Goal: Information Seeking & Learning: Find specific fact

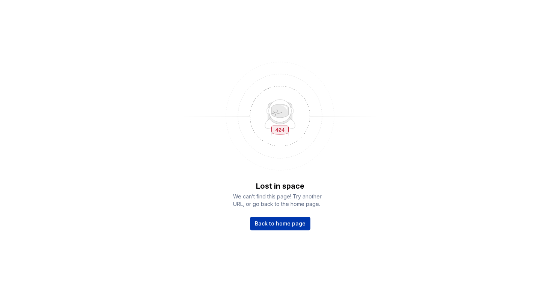
click at [266, 220] on span "Back to home page" at bounding box center [280, 224] width 51 height 8
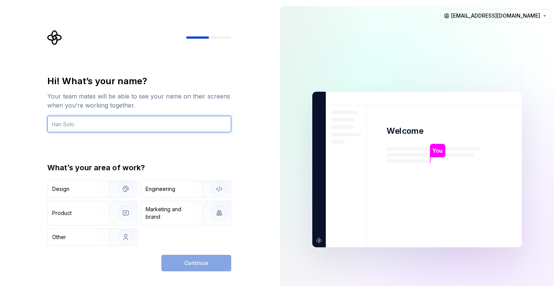
click at [143, 127] on input "text" at bounding box center [139, 124] width 184 height 17
type input "Anastasiia Shevchenko"
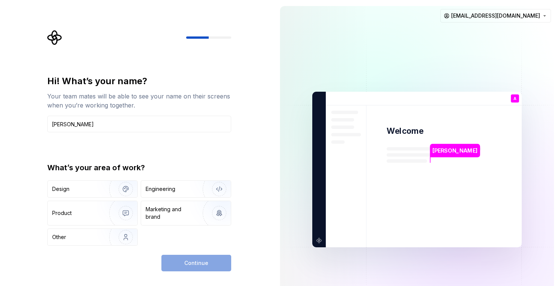
click at [181, 261] on div "Continue" at bounding box center [197, 263] width 70 height 17
click at [158, 193] on div "Engineering" at bounding box center [186, 189] width 90 height 17
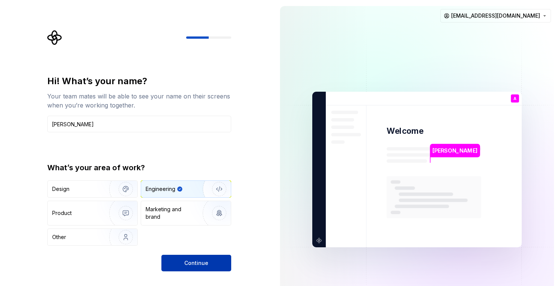
click at [197, 266] on span "Continue" at bounding box center [196, 263] width 24 height 8
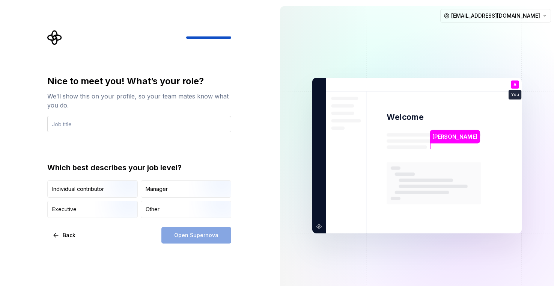
click at [73, 124] on input "text" at bounding box center [139, 124] width 184 height 17
type input "S"
type input "Front-end developer"
click at [195, 239] on div "Open Supernova" at bounding box center [197, 235] width 70 height 17
click at [112, 189] on img "button" at bounding box center [119, 198] width 48 height 50
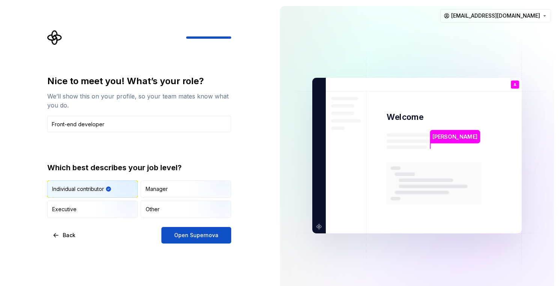
drag, startPoint x: 178, startPoint y: 214, endPoint x: 109, endPoint y: 228, distance: 70.2
click at [109, 228] on div "Nice to meet you! What’s your role? We’ll show this on your profile, so your te…" at bounding box center [139, 159] width 184 height 168
click at [166, 207] on div "Other" at bounding box center [186, 209] width 90 height 17
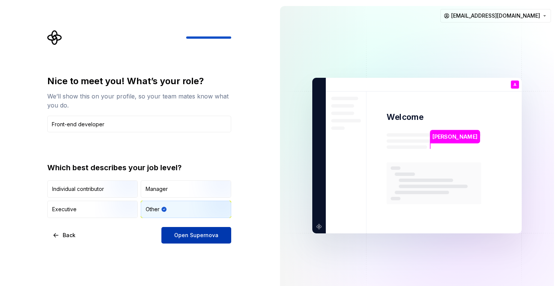
click at [195, 242] on button "Open Supernova" at bounding box center [197, 235] width 70 height 17
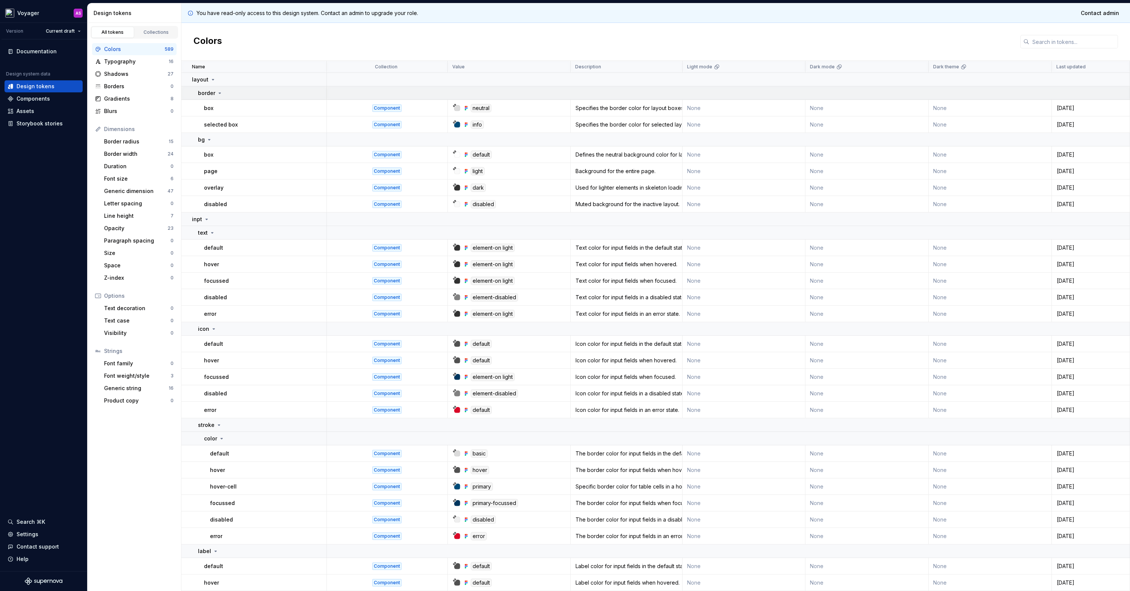
click at [207, 96] on p "border" at bounding box center [206, 93] width 17 height 8
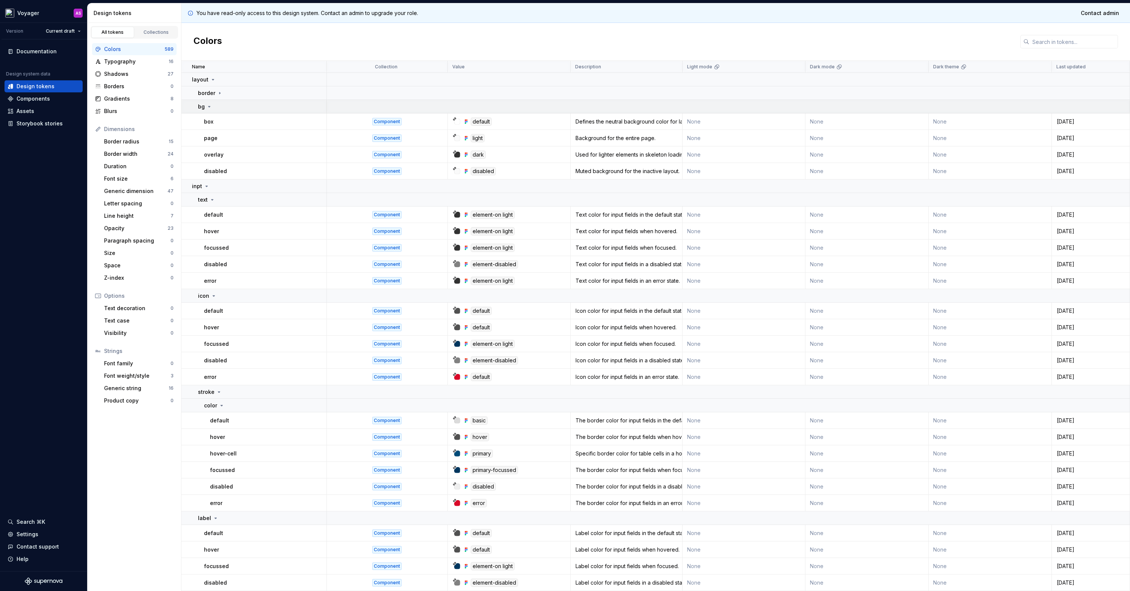
click at [203, 104] on p "bg" at bounding box center [201, 107] width 7 height 8
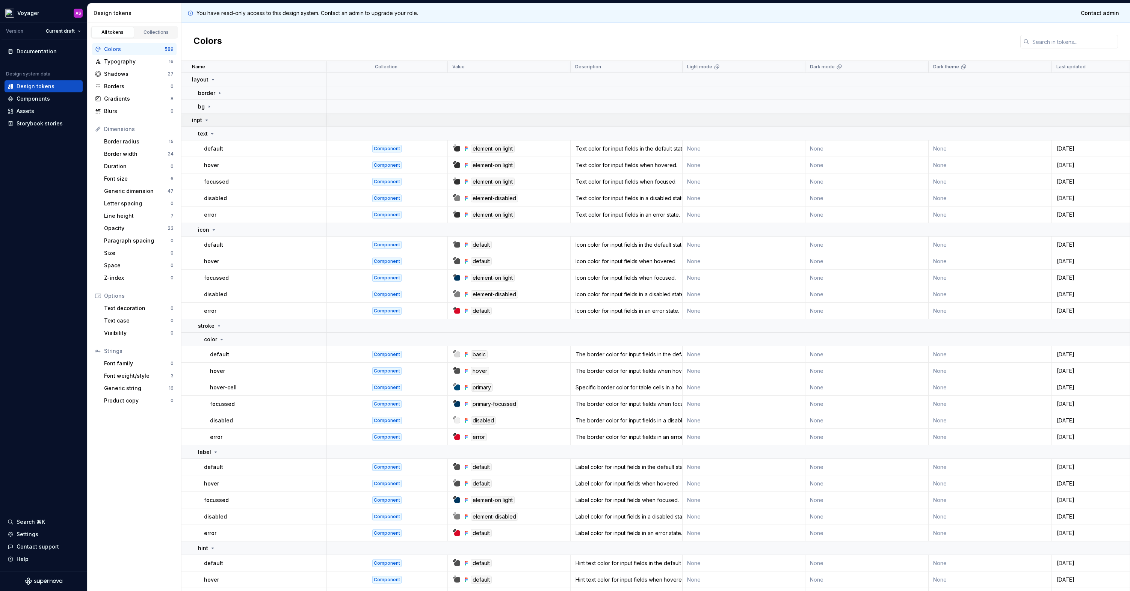
click at [198, 121] on p "inpt" at bounding box center [197, 120] width 10 height 8
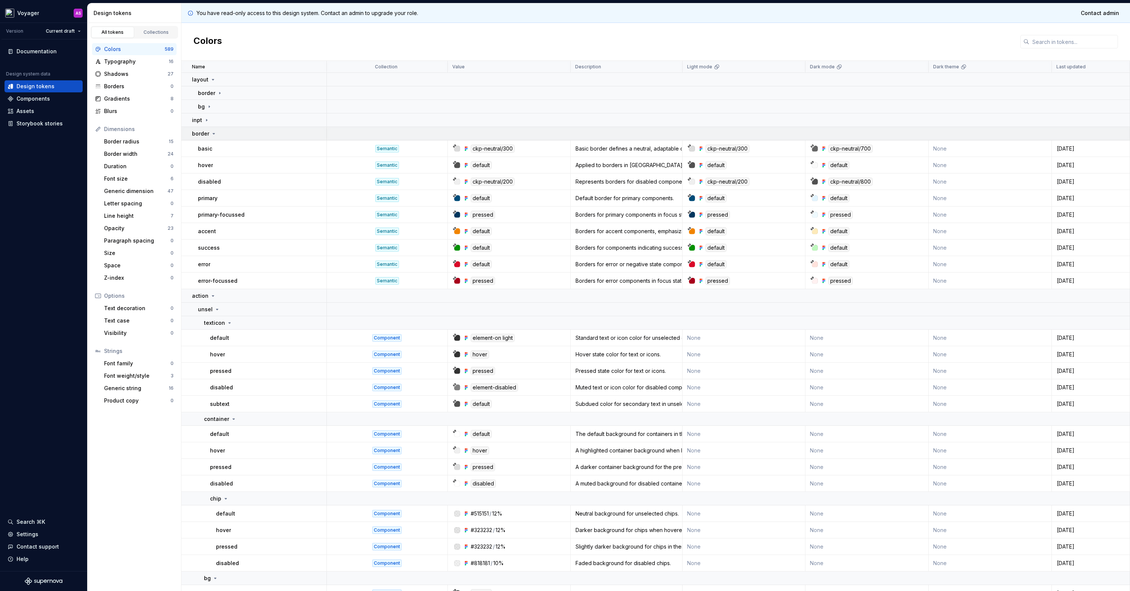
click at [202, 131] on p "border" at bounding box center [200, 134] width 17 height 8
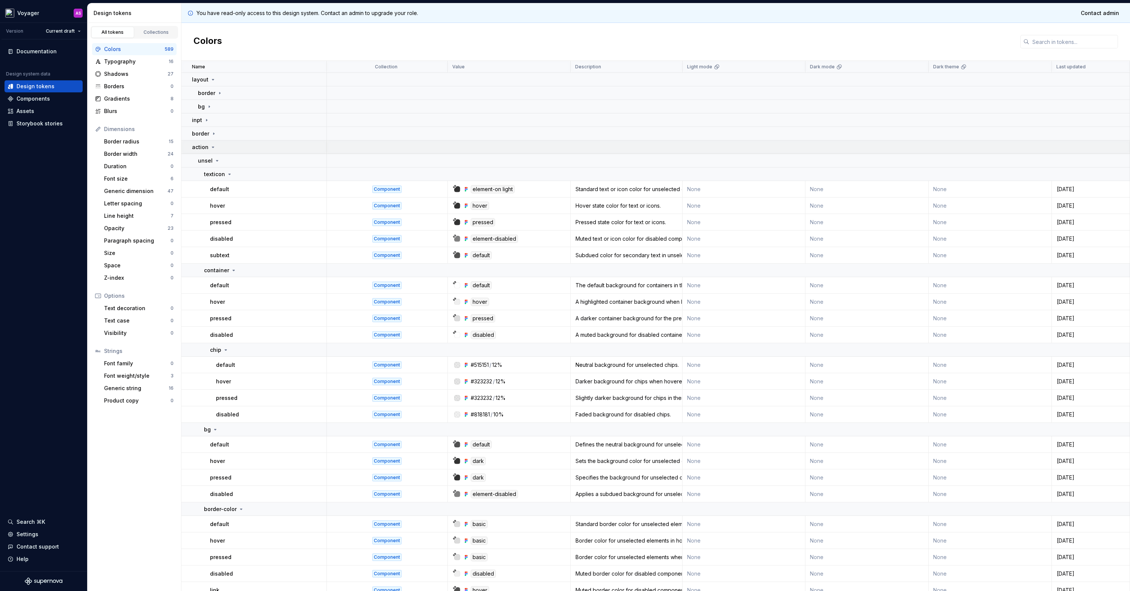
click at [199, 146] on p "action" at bounding box center [200, 147] width 17 height 8
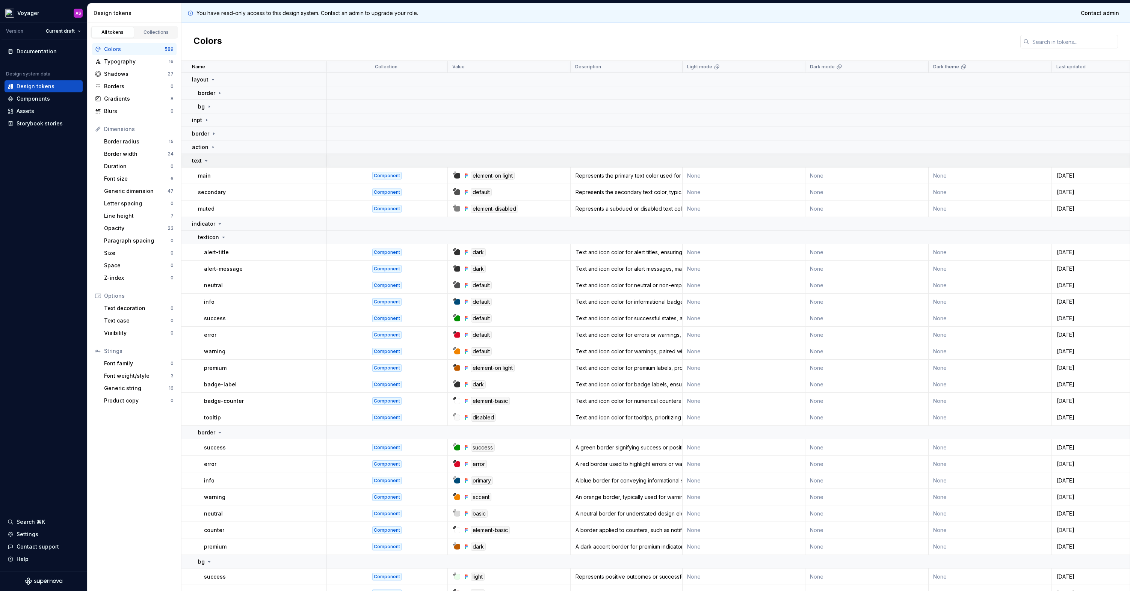
click at [208, 159] on icon at bounding box center [206, 161] width 6 height 6
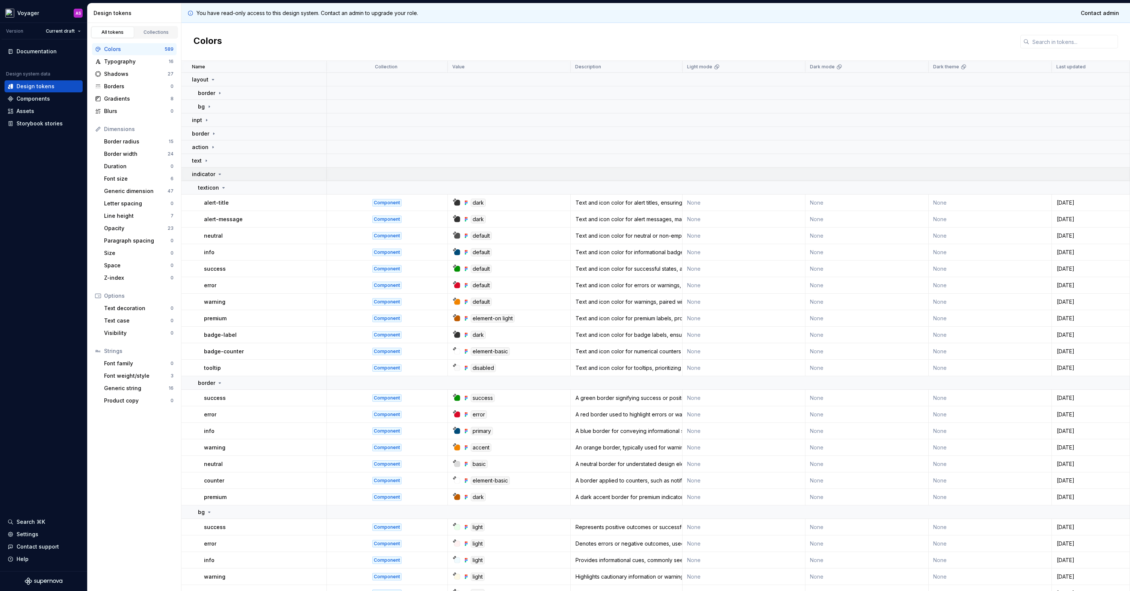
click at [193, 172] on p "indicator" at bounding box center [203, 175] width 23 height 8
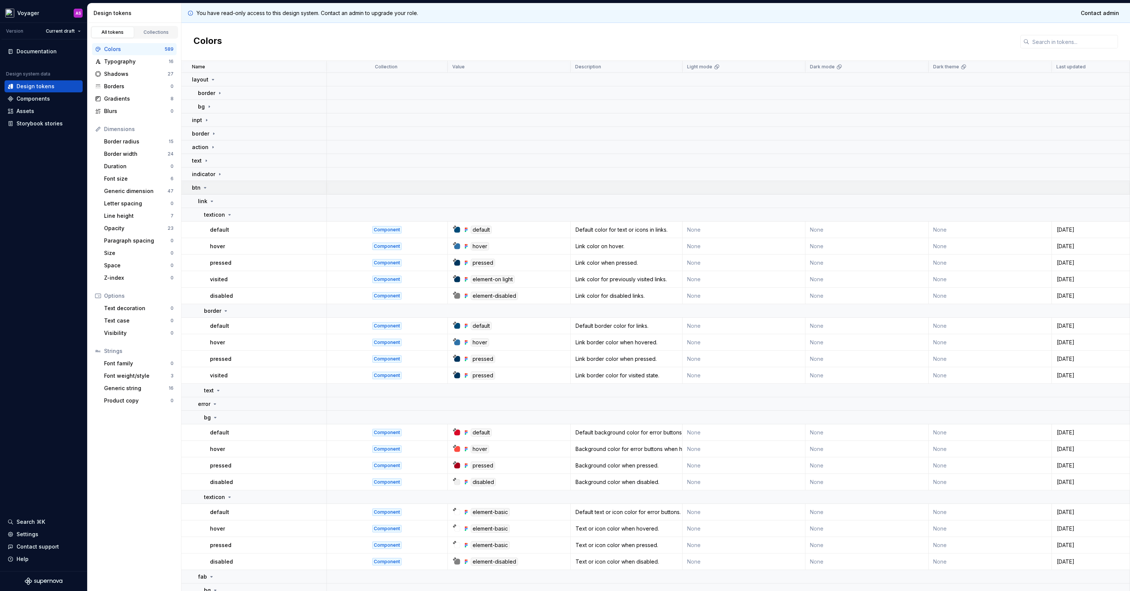
click at [198, 192] on td "btn" at bounding box center [253, 188] width 145 height 14
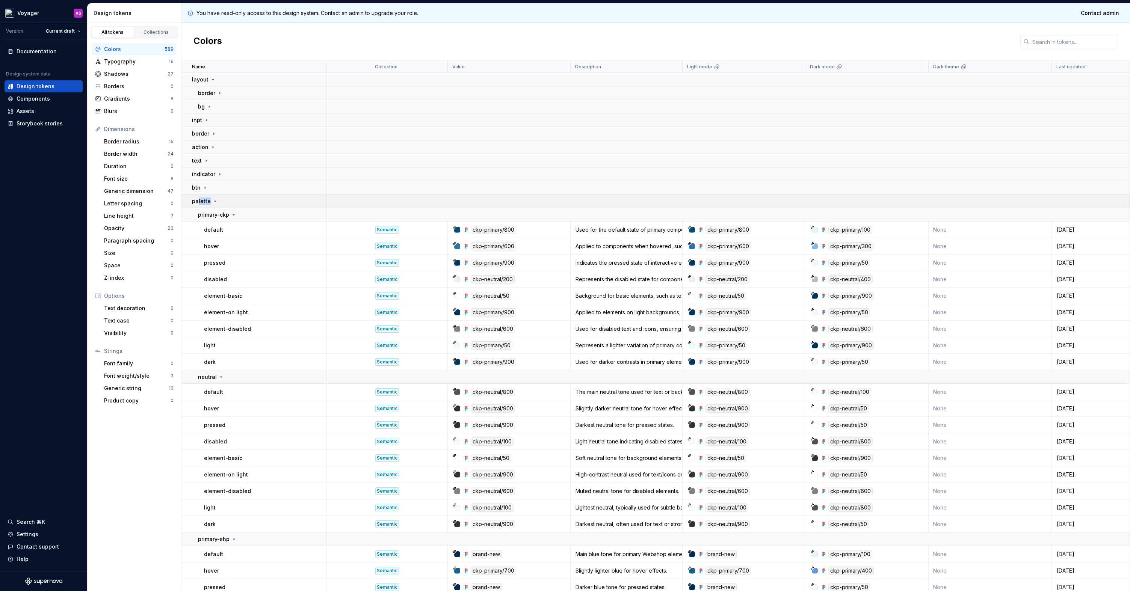
drag, startPoint x: 198, startPoint y: 204, endPoint x: 231, endPoint y: 205, distance: 33.5
click at [231, 205] on td "palette" at bounding box center [253, 202] width 145 height 14
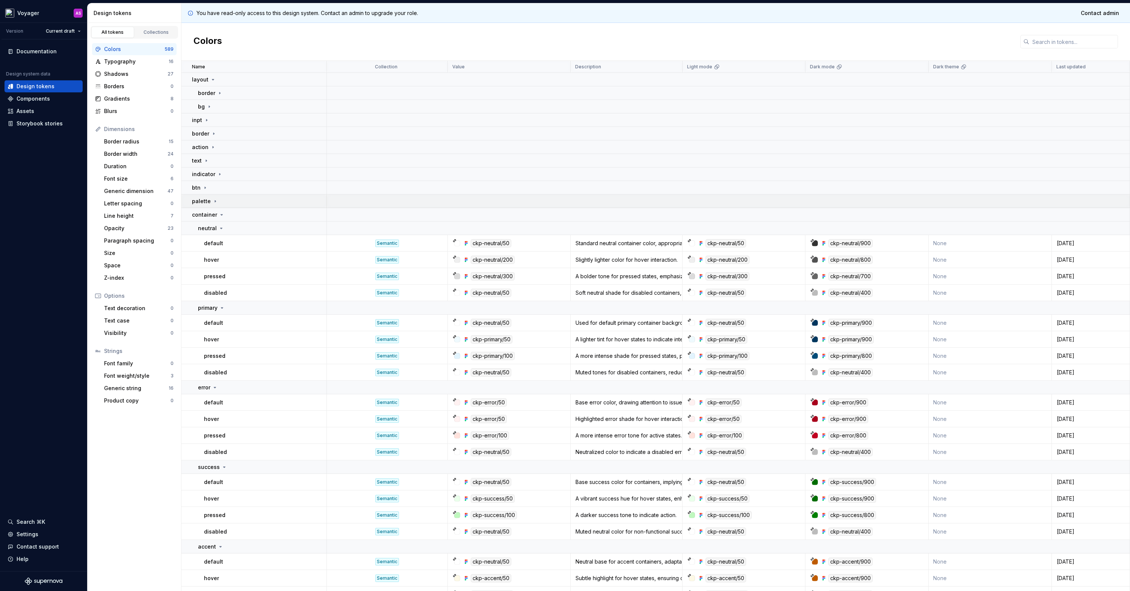
click at [220, 201] on div "palette" at bounding box center [259, 202] width 134 height 8
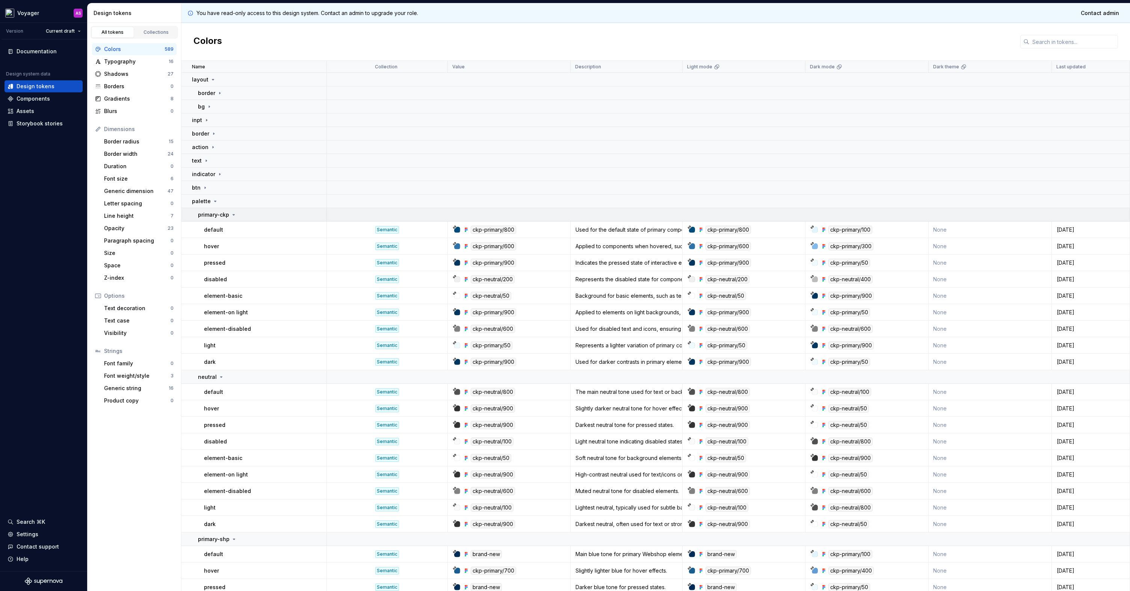
click at [202, 213] on p "primary-ckp" at bounding box center [213, 215] width 31 height 8
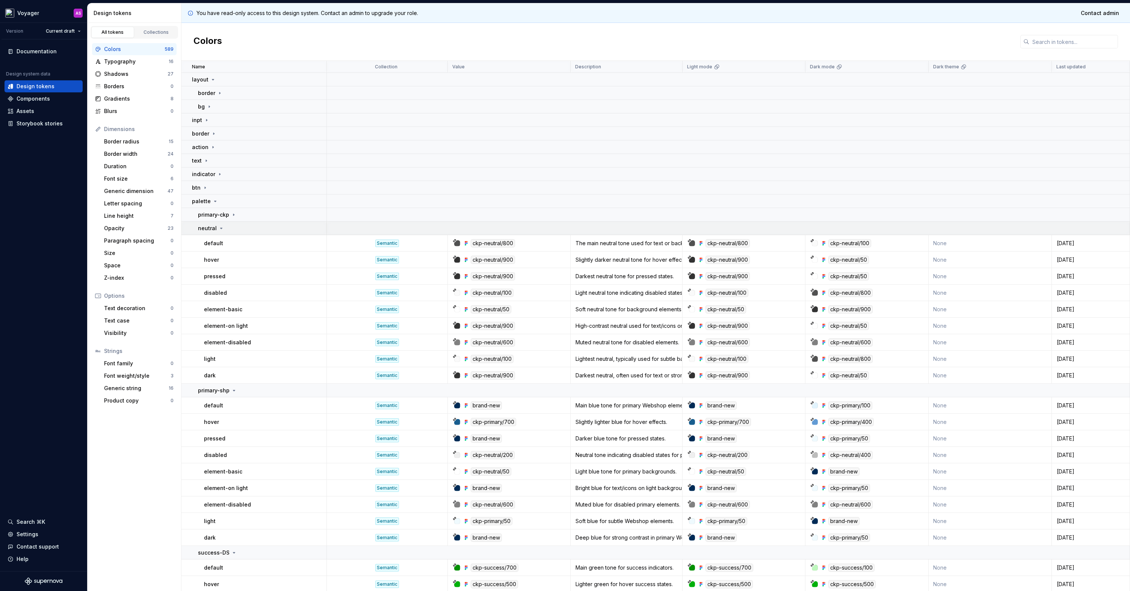
click at [201, 227] on p "neutral" at bounding box center [207, 229] width 19 height 8
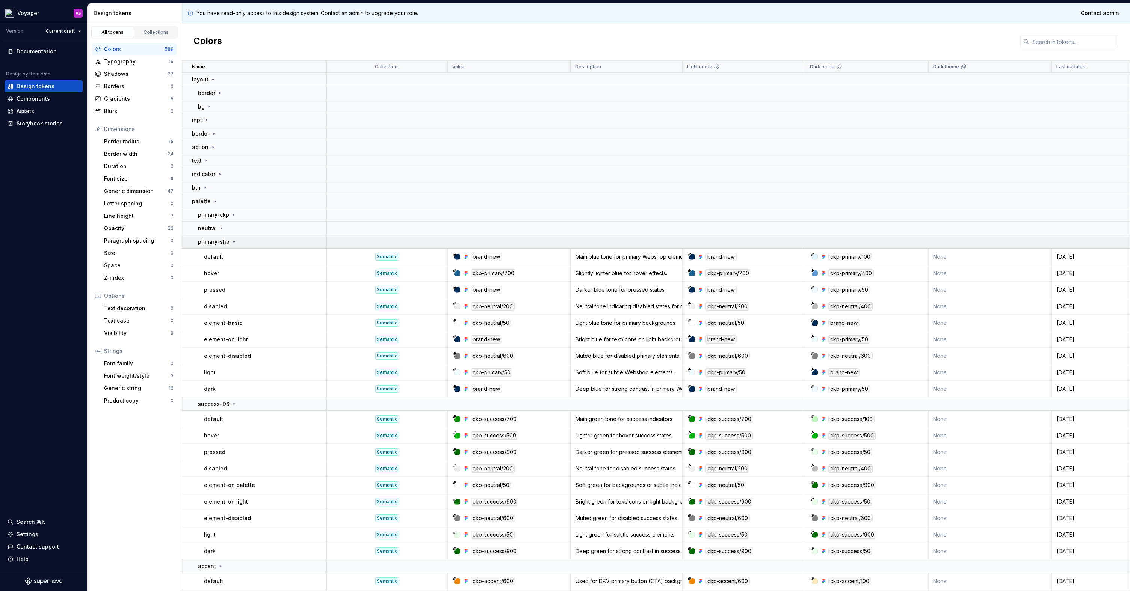
click at [198, 241] on p "primary-shp" at bounding box center [214, 242] width 32 height 8
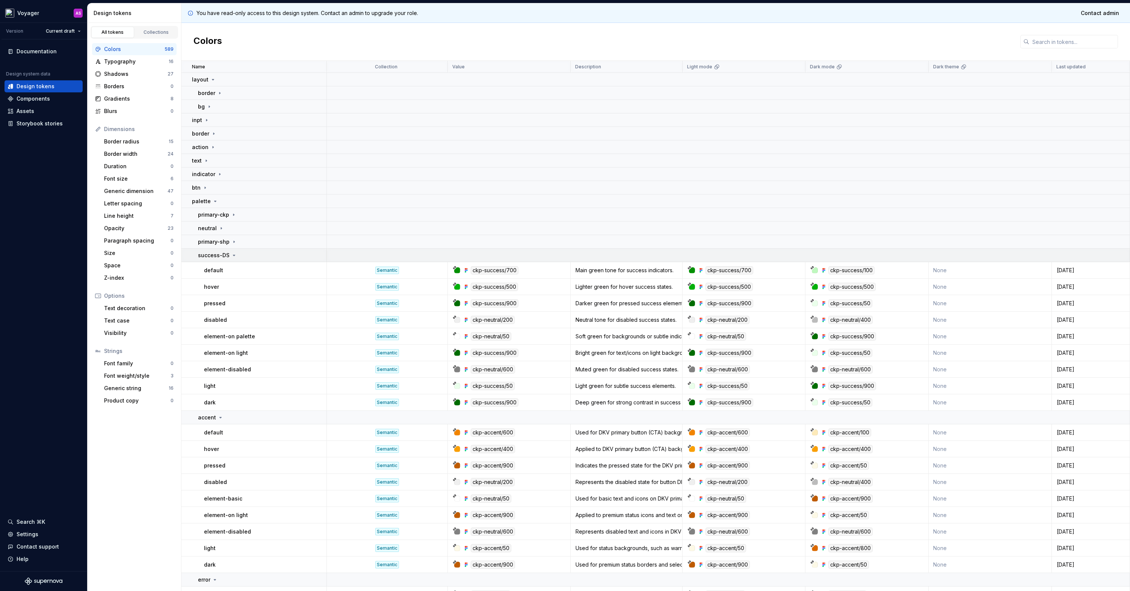
click at [197, 258] on td "success-DS" at bounding box center [253, 256] width 145 height 14
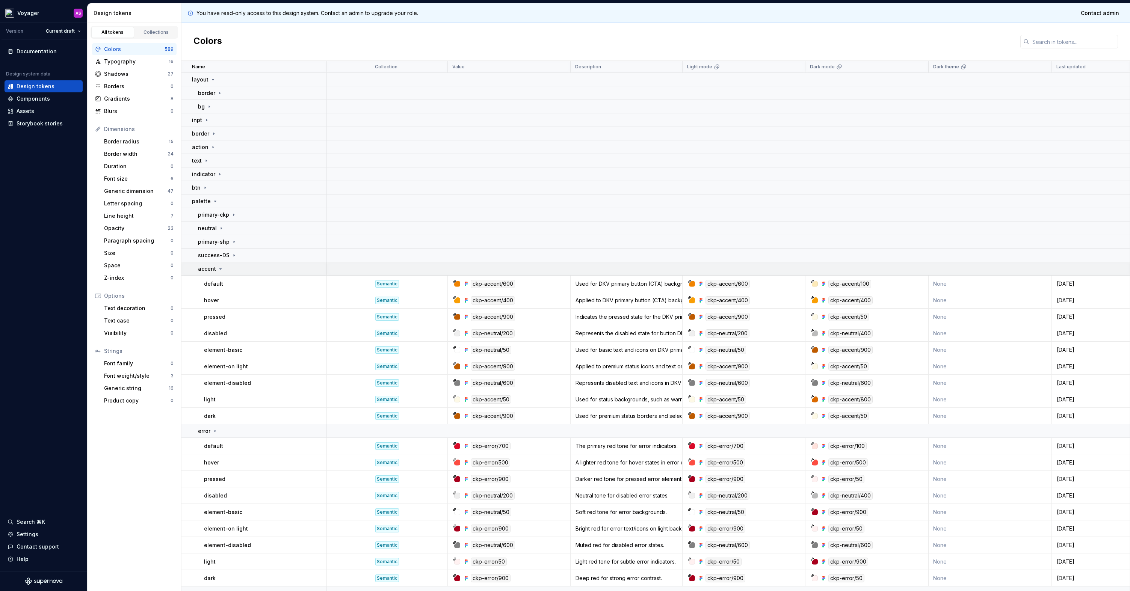
click at [198, 269] on p "accent" at bounding box center [207, 269] width 18 height 8
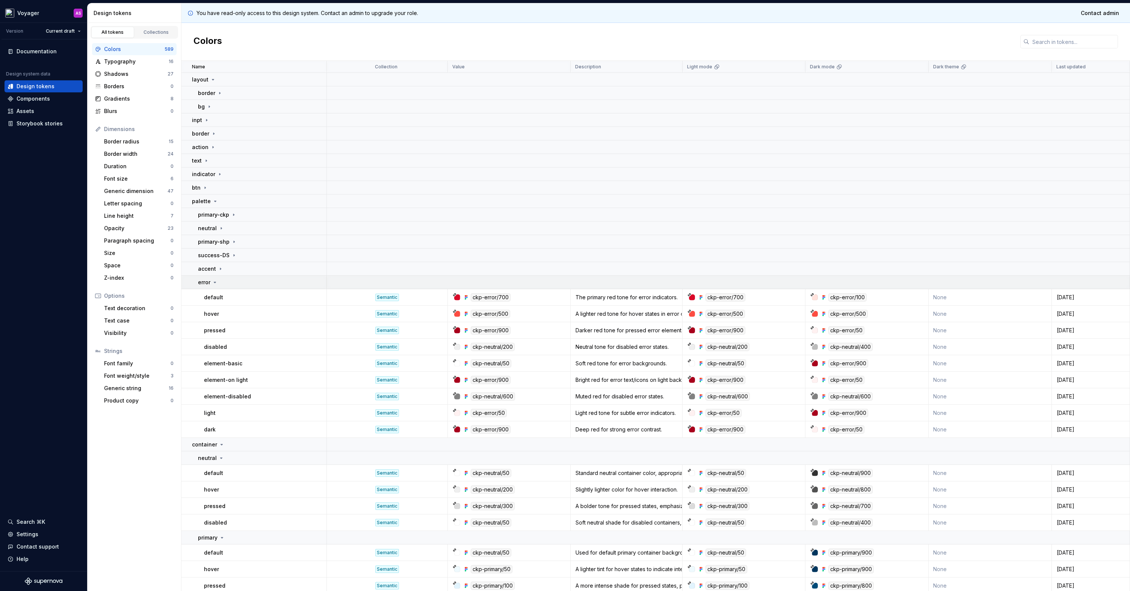
click at [202, 282] on p "error" at bounding box center [204, 283] width 12 height 8
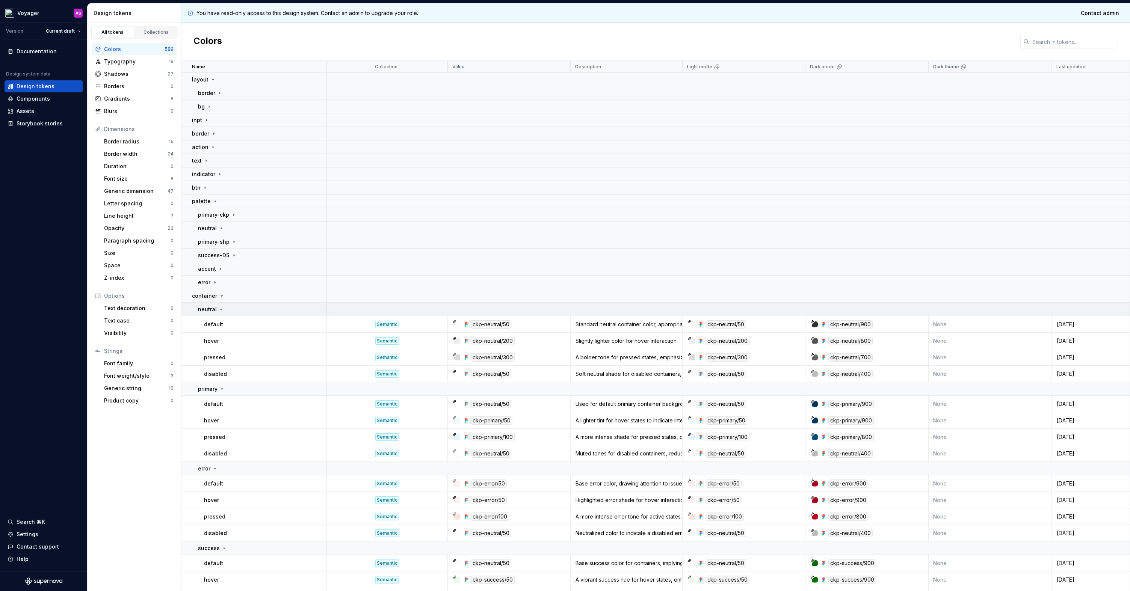
click at [204, 285] on p "neutral" at bounding box center [207, 310] width 19 height 8
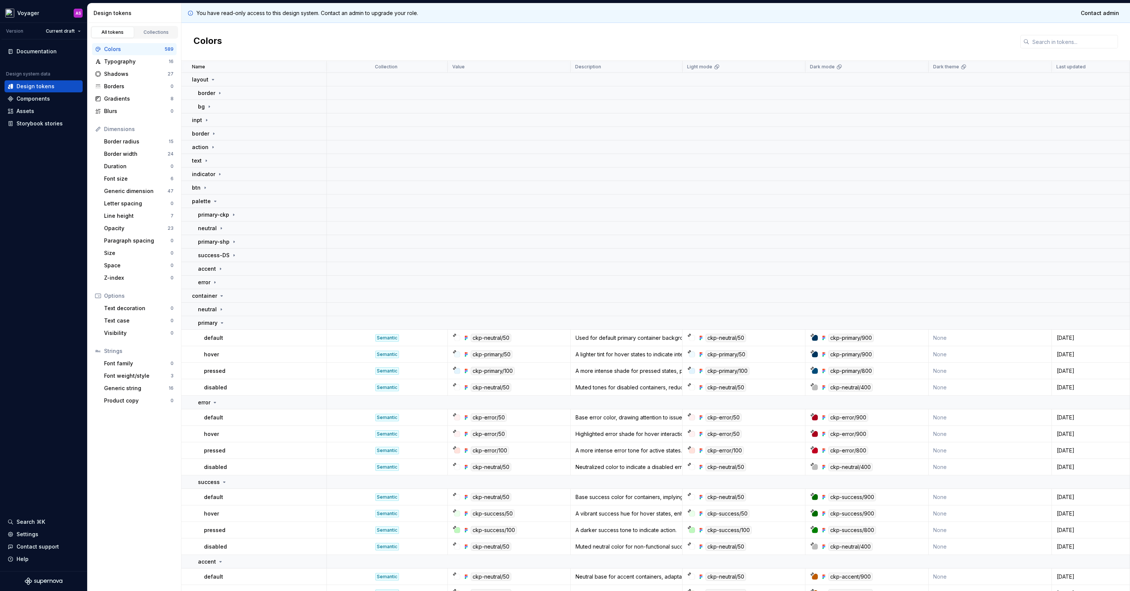
click at [458, 285] on div at bounding box center [457, 338] width 6 height 6
click at [455, 285] on div at bounding box center [457, 355] width 6 height 6
click at [480, 285] on div "ckp-neutral/50" at bounding box center [491, 338] width 41 height 8
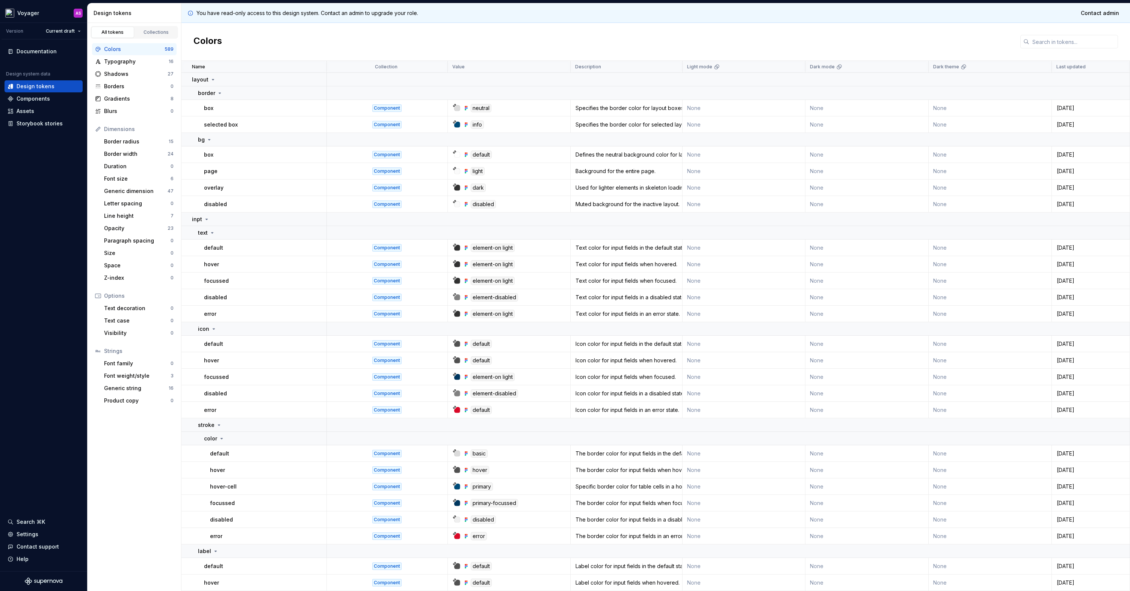
click at [458, 109] on div at bounding box center [457, 108] width 6 height 6
click at [467, 109] on icon at bounding box center [466, 108] width 6 height 6
click at [1092, 13] on span "Contact admin" at bounding box center [1100, 13] width 38 height 8
click at [1101, 14] on span "Contact admin" at bounding box center [1100, 13] width 38 height 8
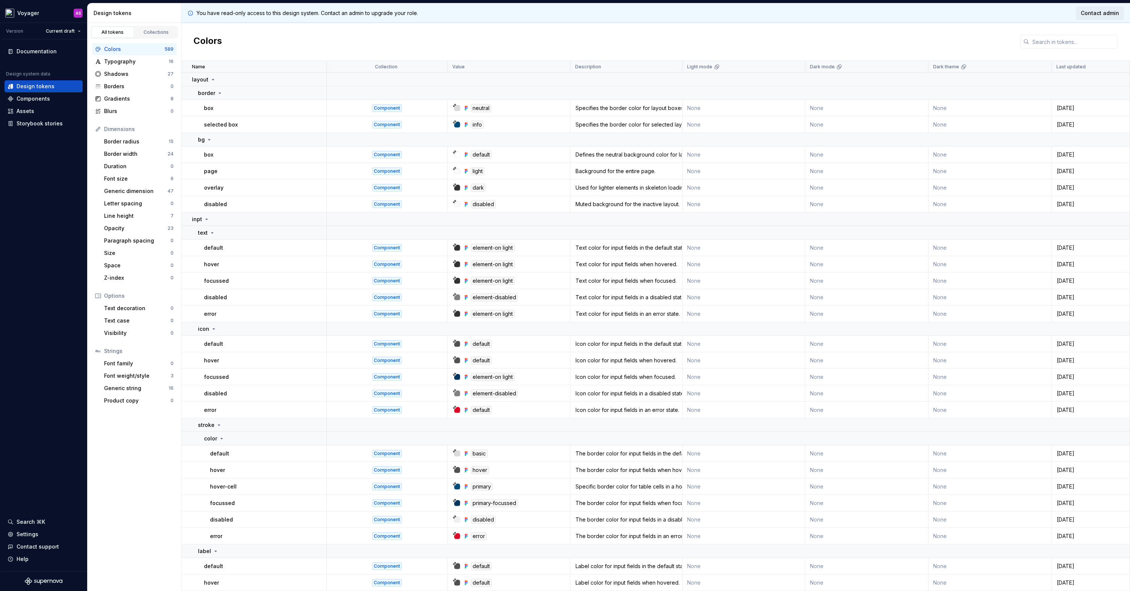
click at [1101, 14] on span "Contact admin" at bounding box center [1100, 13] width 38 height 8
click at [1106, 13] on span "Contact admin" at bounding box center [1100, 13] width 38 height 8
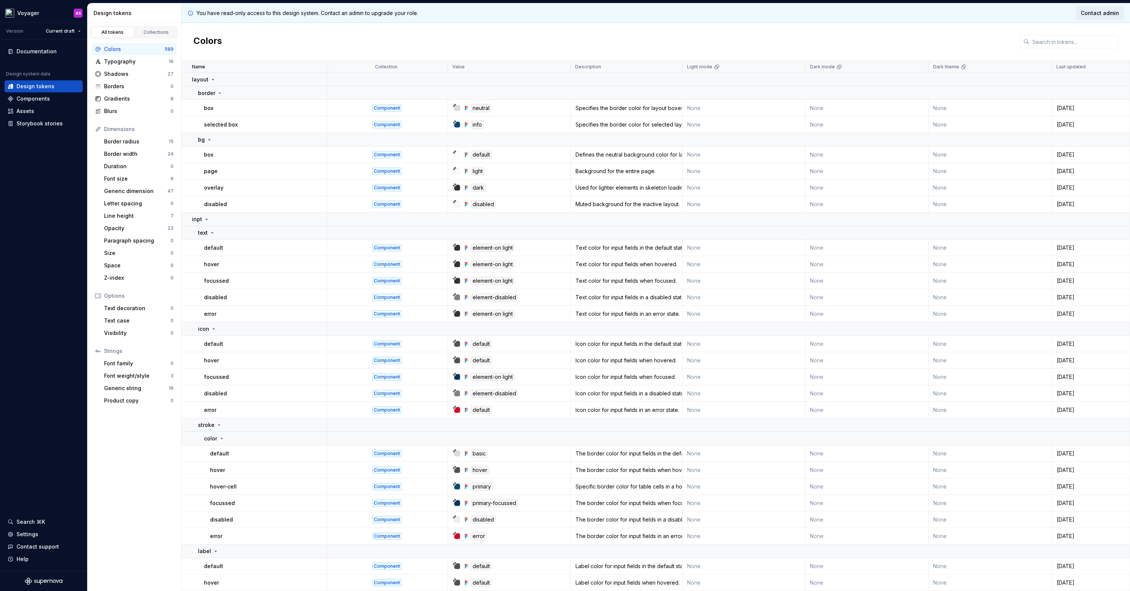
click at [1089, 14] on span "Contact admin" at bounding box center [1100, 13] width 38 height 8
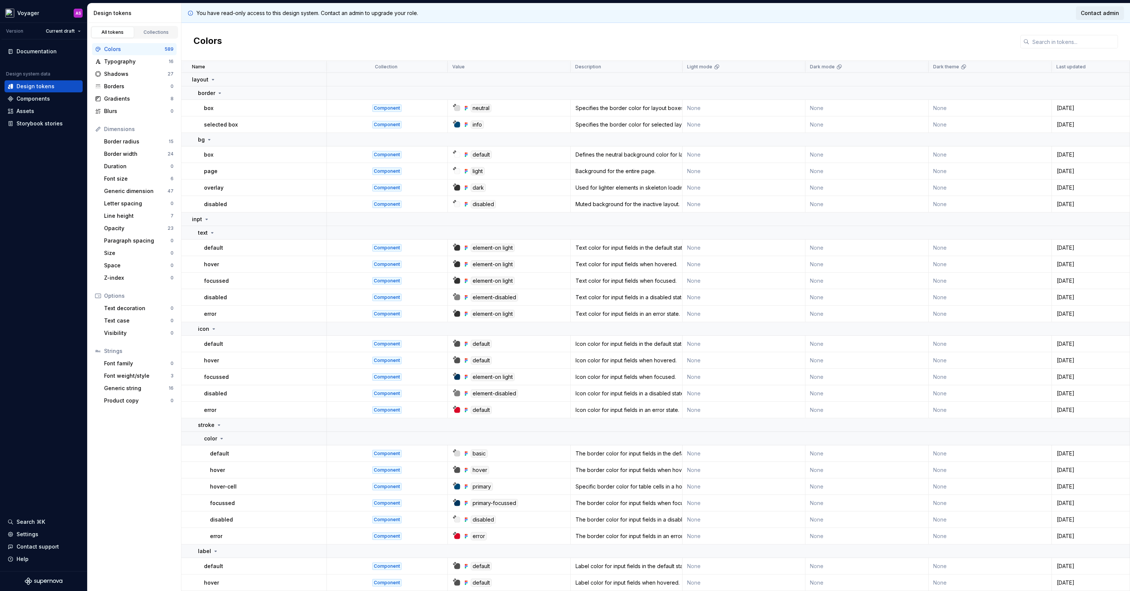
click at [1089, 14] on span "Contact admin" at bounding box center [1100, 13] width 38 height 8
click at [1071, 39] on input "text" at bounding box center [1073, 42] width 89 height 14
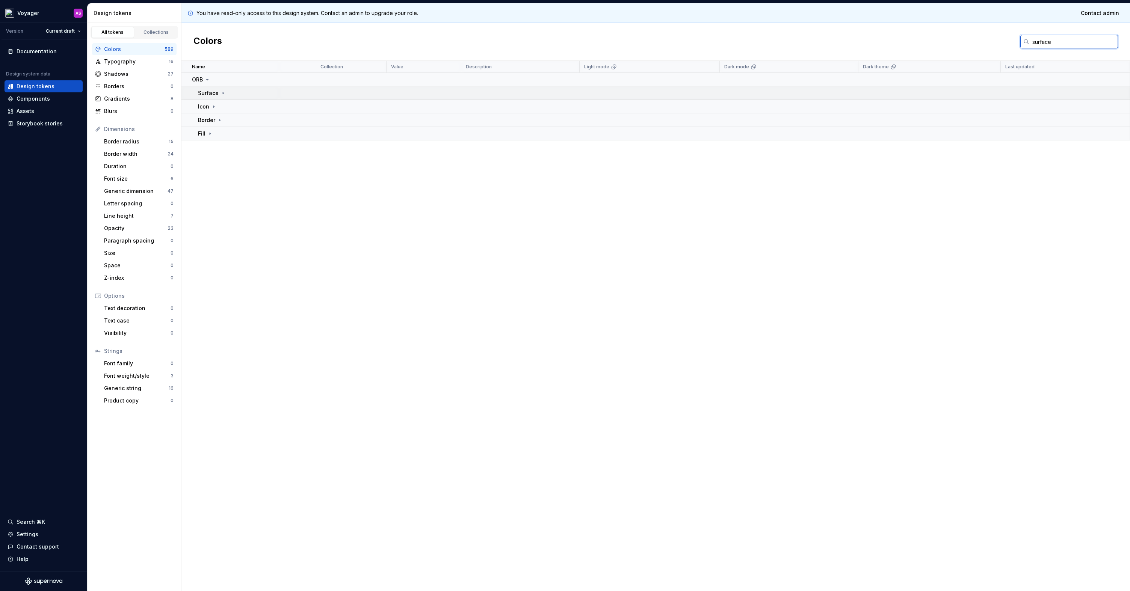
type input "surface"
click at [230, 94] on div "Surface" at bounding box center [238, 93] width 80 height 8
drag, startPoint x: 1061, startPoint y: 42, endPoint x: 982, endPoint y: 41, distance: 79.6
click at [982, 41] on div "Colors surface" at bounding box center [655, 42] width 948 height 38
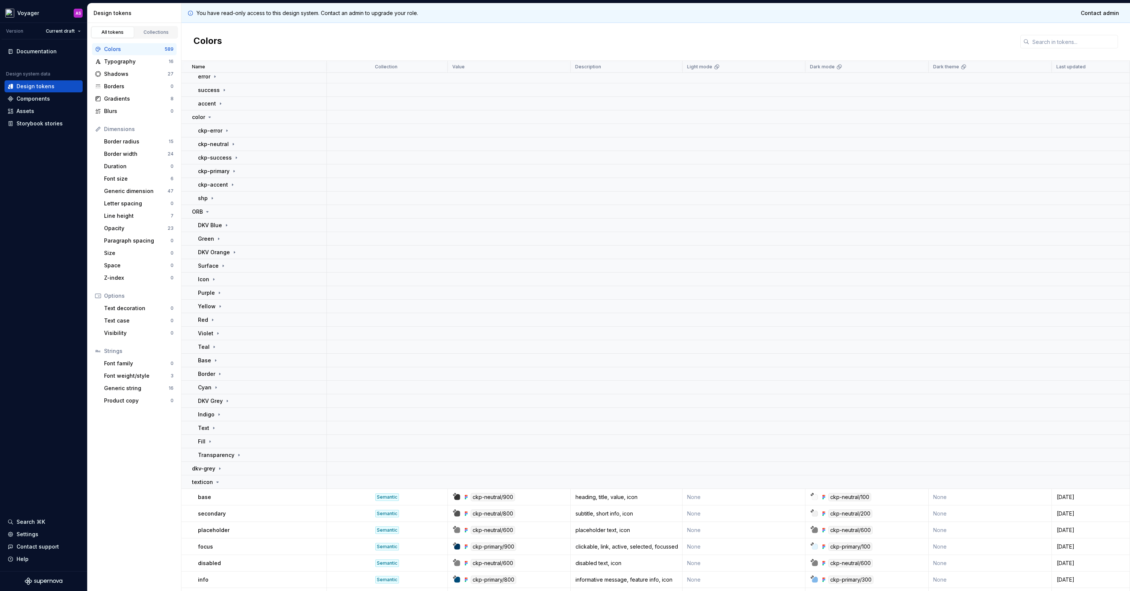
scroll to position [822, 0]
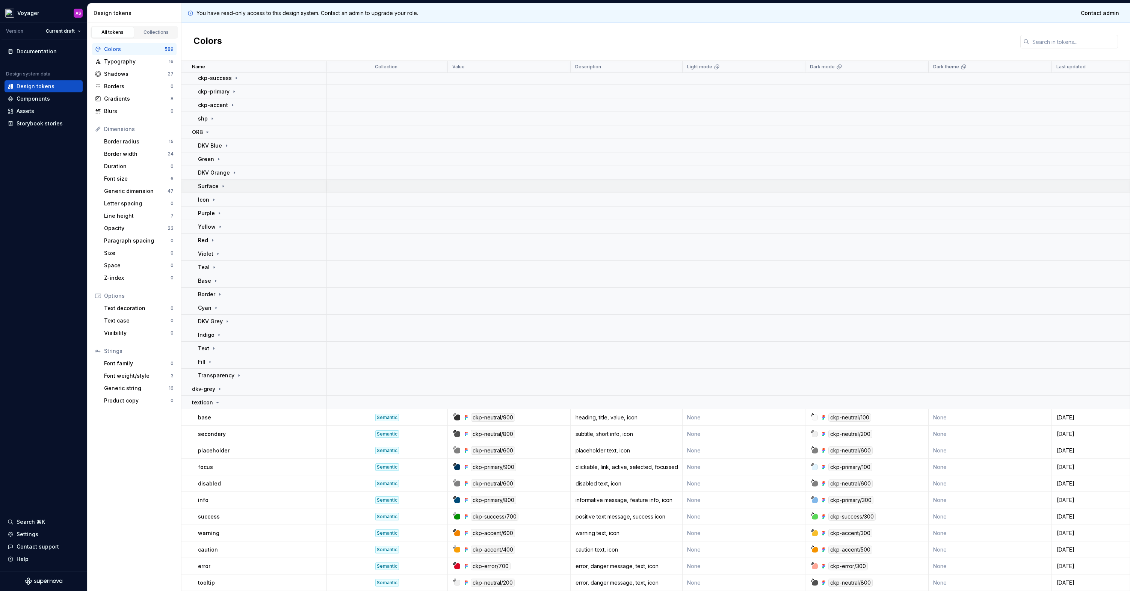
click at [220, 185] on icon at bounding box center [223, 186] width 6 height 6
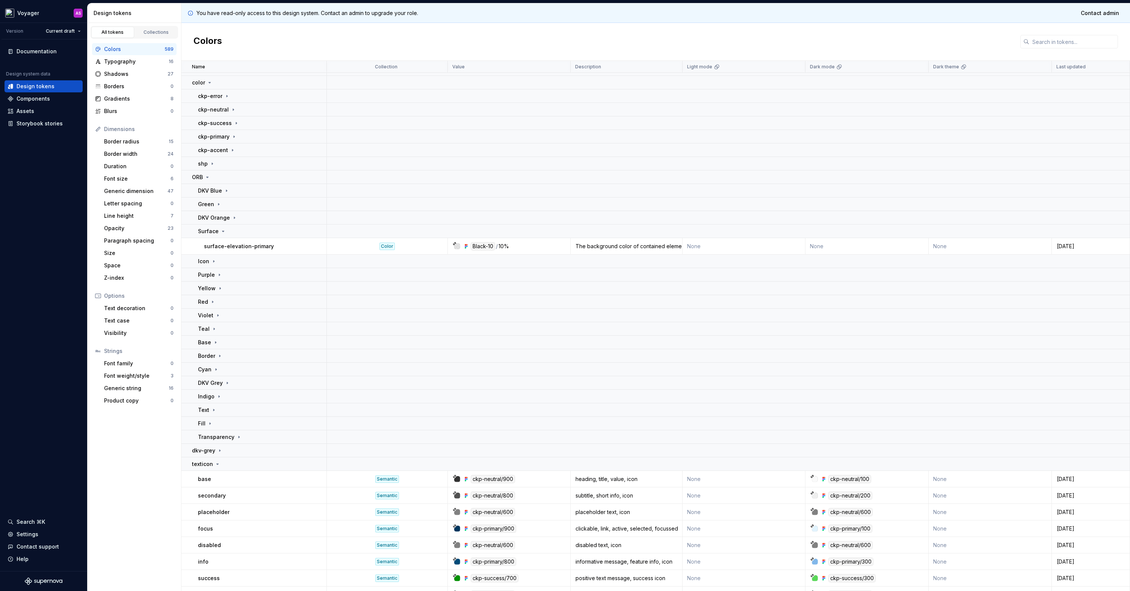
scroll to position [785, 0]
